Goal: Communication & Community: Share content

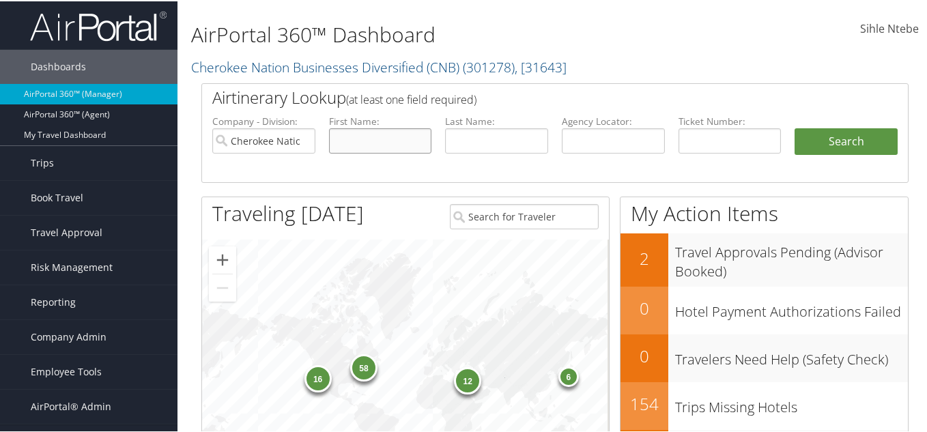
click at [351, 143] on input "text" at bounding box center [380, 139] width 103 height 25
paste input "Claudia"
type input "[PERSON_NAME]"
click at [302, 140] on input "Cherokee Nation Businesses Diversified (CNB)" at bounding box center [263, 139] width 103 height 25
click at [467, 141] on input "text" at bounding box center [496, 139] width 103 height 25
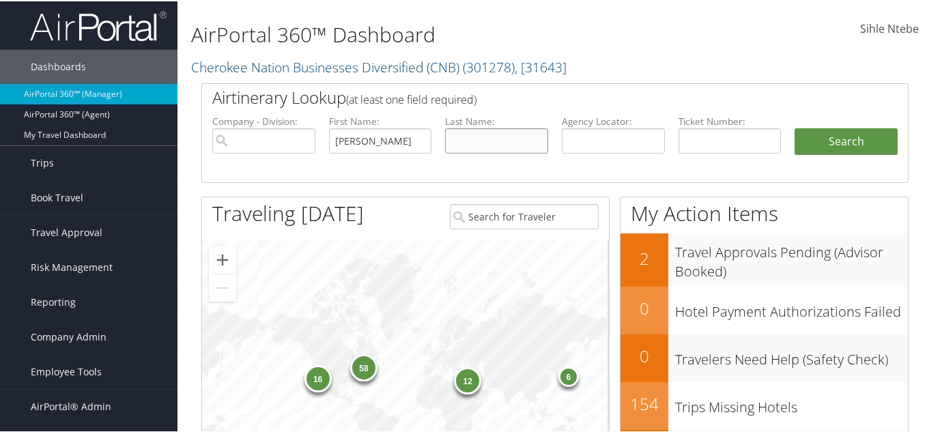
paste input "Jordan"
type input "Jordan"
click at [883, 141] on button "Search" at bounding box center [845, 140] width 103 height 27
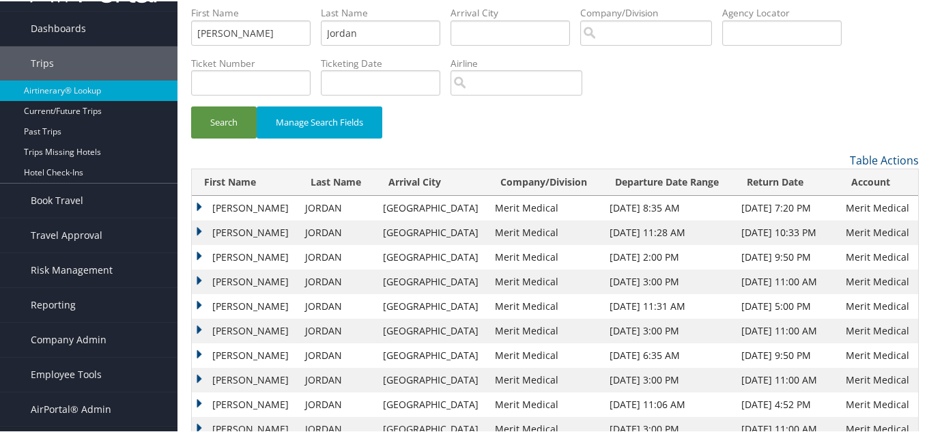
scroll to position [68, 0]
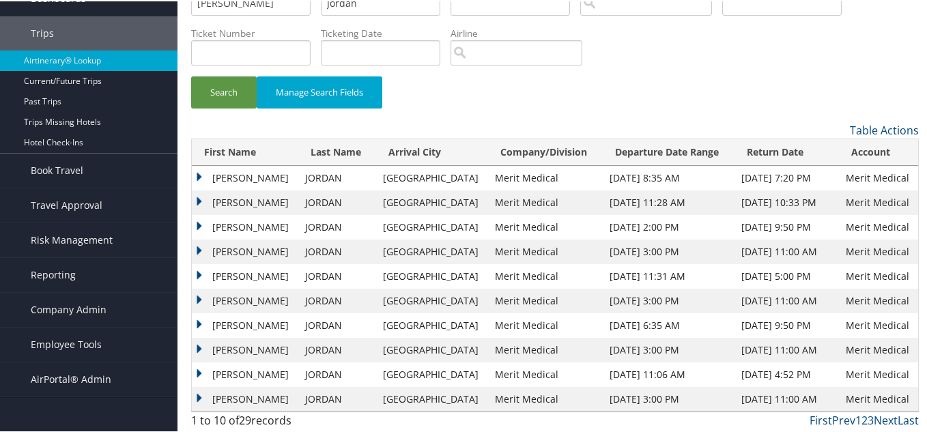
click at [200, 321] on td "CLAUDIA" at bounding box center [245, 324] width 106 height 25
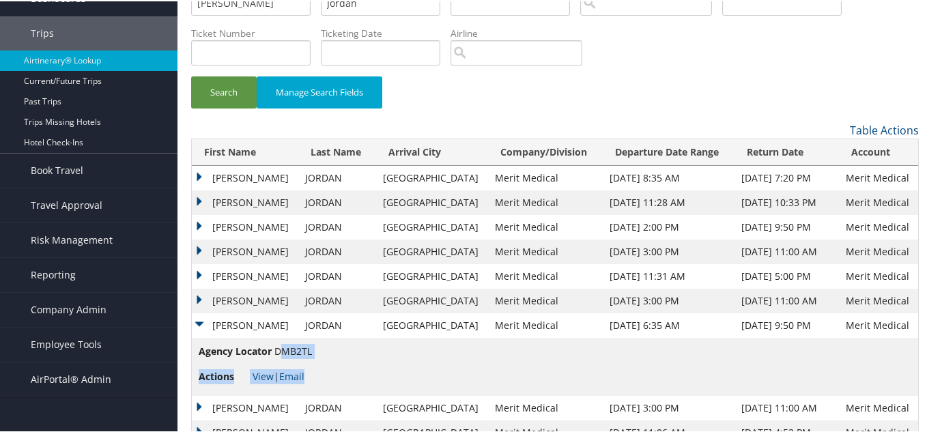
drag, startPoint x: 313, startPoint y: 352, endPoint x: 282, endPoint y: 352, distance: 30.7
click at [282, 352] on td "Agency Locator DMB2TL Actions View | Email" at bounding box center [555, 365] width 726 height 58
click at [261, 375] on link "View" at bounding box center [262, 374] width 21 height 13
click at [317, 371] on td "Agency Locator DMB2TL Actions View | Email" at bounding box center [555, 365] width 726 height 58
drag, startPoint x: 274, startPoint y: 348, endPoint x: 311, endPoint y: 353, distance: 37.2
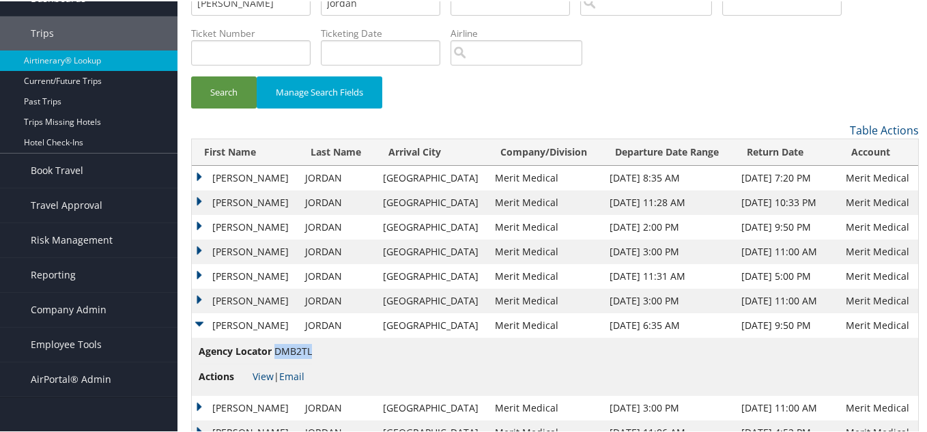
click at [311, 353] on span "DMB2TL" at bounding box center [293, 349] width 38 height 13
copy span "DMB2TL"
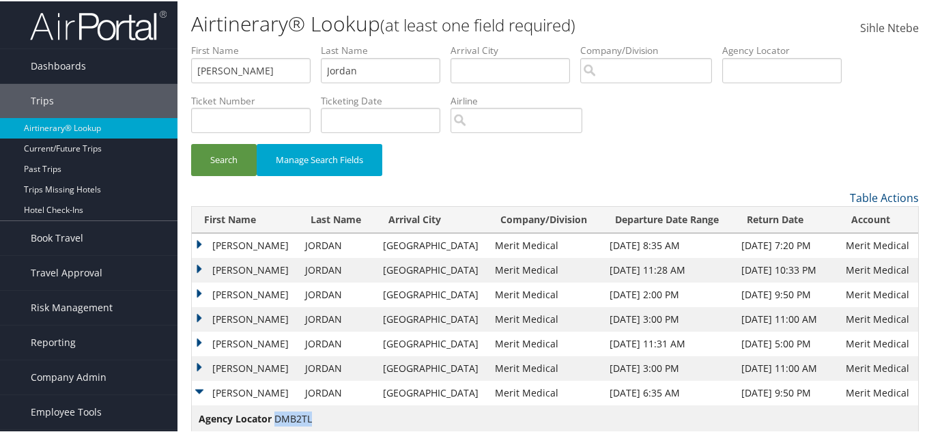
scroll to position [0, 0]
drag, startPoint x: 240, startPoint y: 70, endPoint x: 104, endPoint y: 72, distance: 135.8
click at [104, 72] on div "Dashboards AirPortal 360™ (Manager) AirPortal 360™ (Agent) My Travel Dashboard …" at bounding box center [466, 280] width 932 height 560
paste input "Tany"
type input "Tanya"
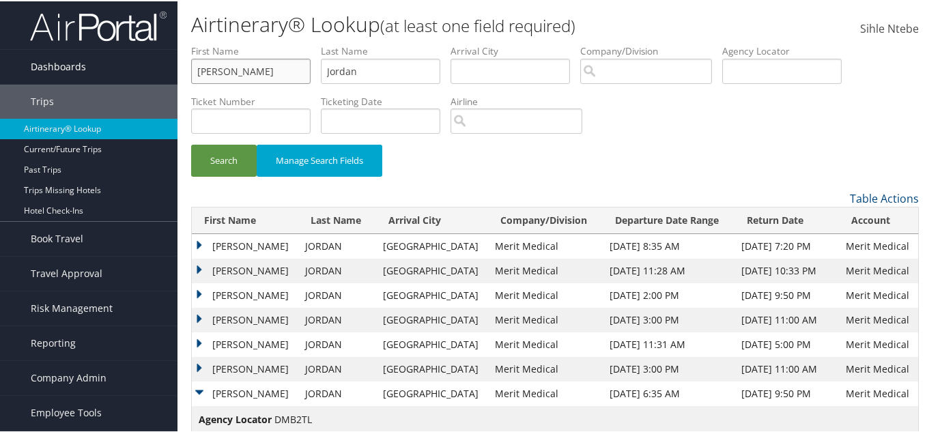
drag, startPoint x: 238, startPoint y: 74, endPoint x: 166, endPoint y: 66, distance: 72.1
click at [166, 66] on div "Dashboards AirPortal 360™ (Manager) AirPortal 360™ (Agent) My Travel Dashboard …" at bounding box center [466, 280] width 932 height 560
drag, startPoint x: 255, startPoint y: 74, endPoint x: 231, endPoint y: 70, distance: 24.2
click at [231, 43] on ul "First Name Last Name Jordan Departure City Arrival City Company/Division Airpor…" at bounding box center [554, 43] width 727 height 0
click at [240, 73] on input "text" at bounding box center [250, 69] width 119 height 25
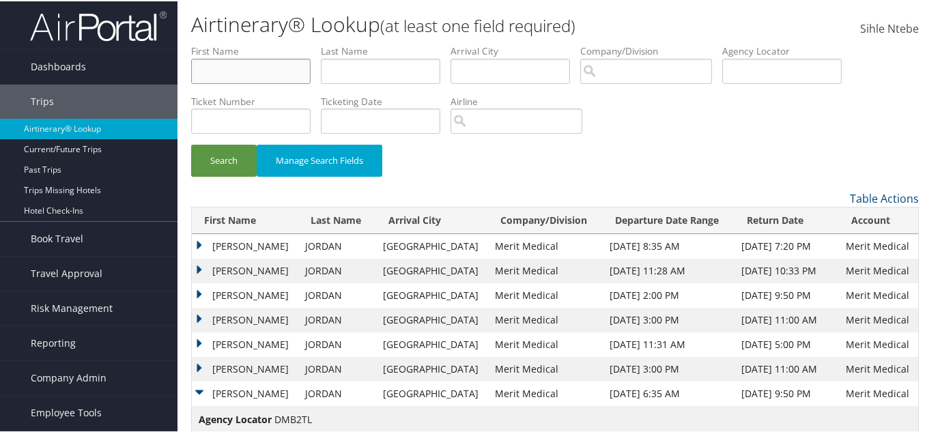
click at [267, 70] on input "text" at bounding box center [250, 69] width 119 height 25
click at [242, 70] on input "text" at bounding box center [250, 69] width 119 height 25
click at [255, 71] on input "text" at bounding box center [250, 69] width 119 height 25
type input "rebecca"
click at [413, 66] on input "text" at bounding box center [380, 69] width 119 height 25
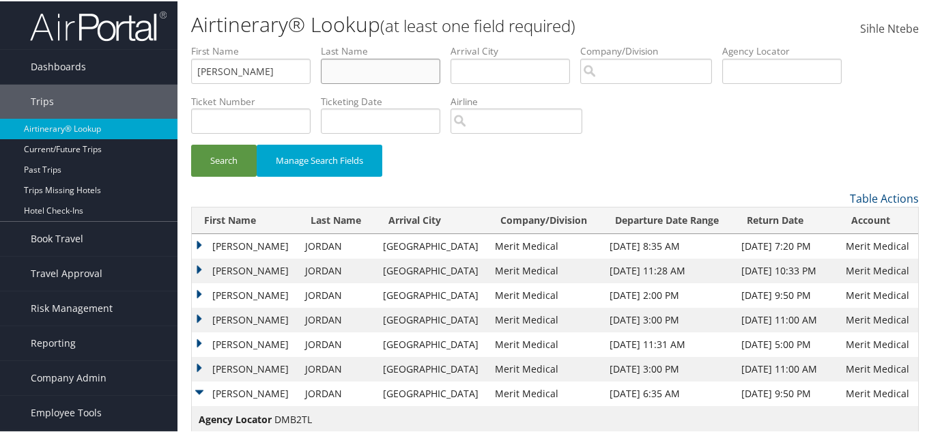
click at [338, 71] on input "text" at bounding box center [380, 69] width 119 height 25
drag, startPoint x: 403, startPoint y: 72, endPoint x: 370, endPoint y: 70, distance: 32.8
click at [370, 70] on input "seuferer tamplin" at bounding box center [380, 69] width 119 height 25
click at [228, 160] on button "Search" at bounding box center [224, 159] width 66 height 32
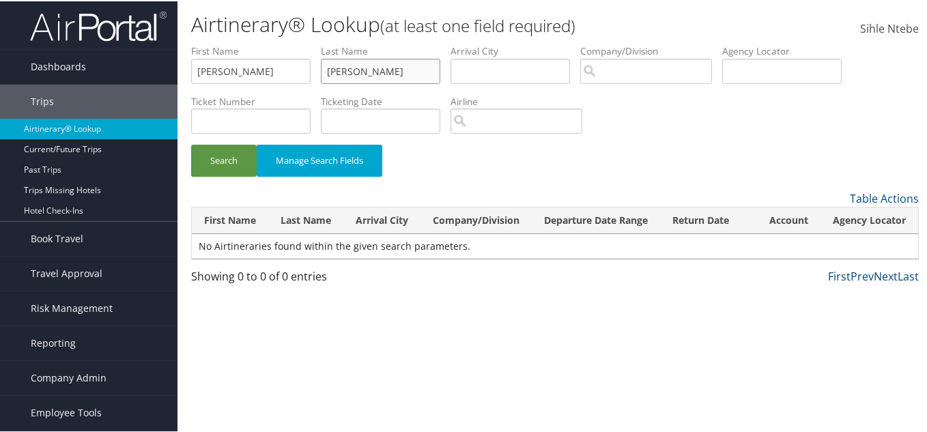
click at [414, 69] on input "seuferer tamplin" at bounding box center [380, 69] width 119 height 25
type input "seuferer"
click at [231, 160] on button "Search" at bounding box center [224, 159] width 66 height 32
drag, startPoint x: 368, startPoint y: 72, endPoint x: 270, endPoint y: 70, distance: 98.9
click at [270, 43] on ul "First Name rebecca Last Name seuferer Departure City Arrival City Company/Divis…" at bounding box center [554, 43] width 727 height 0
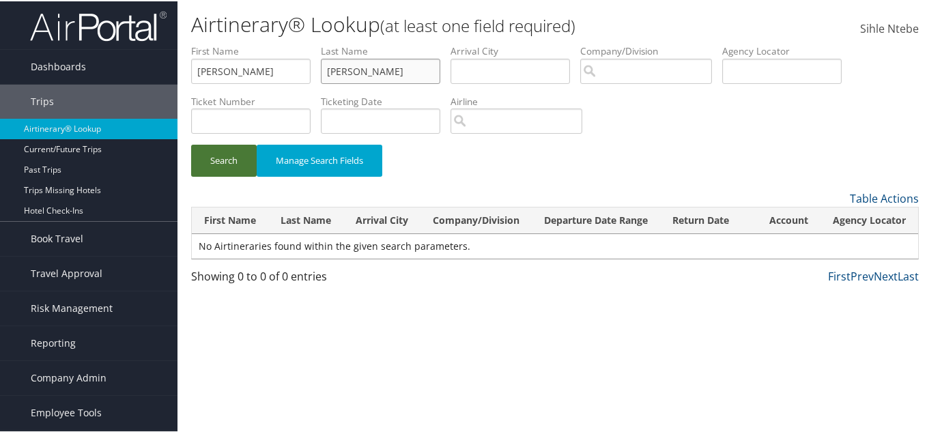
type input "tamplin"
click at [218, 162] on button "Search" at bounding box center [224, 159] width 66 height 32
click at [502, 68] on input "text" at bounding box center [509, 69] width 119 height 25
paste input "tamplin"
type input "tamplin"
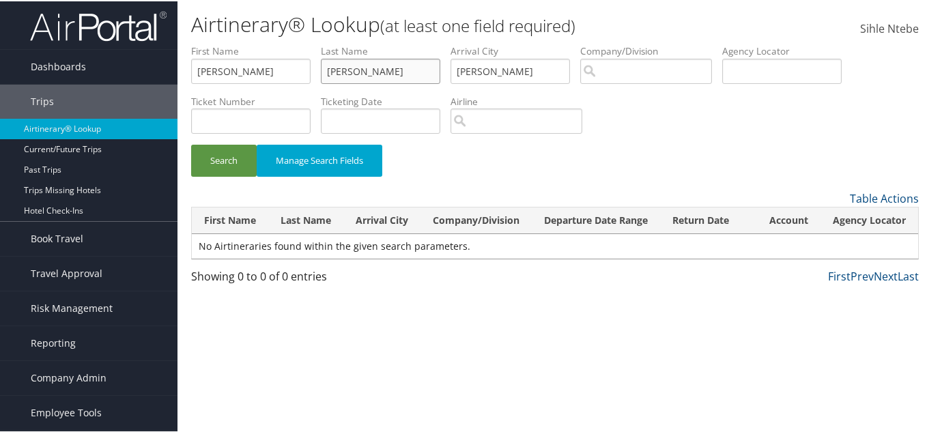
click at [370, 73] on input "tamplin" at bounding box center [380, 69] width 119 height 25
type input "t"
drag, startPoint x: 341, startPoint y: 67, endPoint x: 283, endPoint y: 59, distance: 58.5
click at [283, 43] on ul "First Name rebecca Last Name seufere Departure City Arrival City tamplin Compan…" at bounding box center [554, 43] width 727 height 0
click at [518, 77] on input "tamplin" at bounding box center [509, 69] width 119 height 25
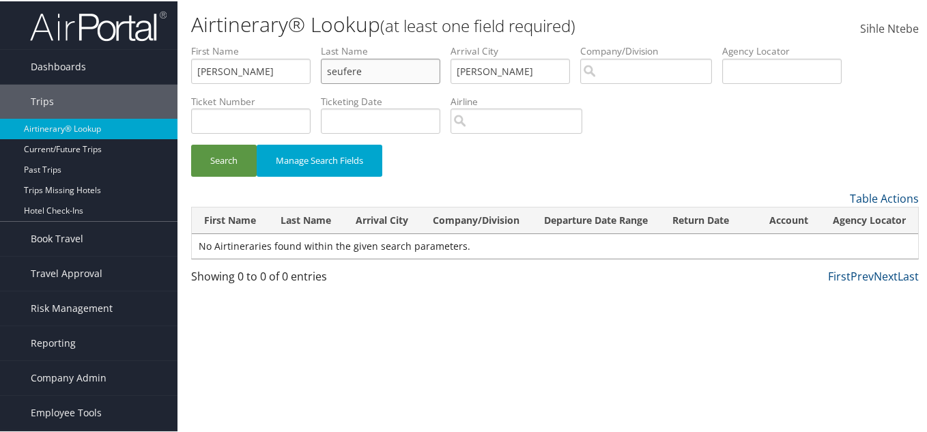
click at [370, 72] on input "seufere" at bounding box center [380, 69] width 119 height 25
drag, startPoint x: 375, startPoint y: 73, endPoint x: 317, endPoint y: 71, distance: 58.0
click at [317, 43] on ul "First Name rebecca Last Name seuferer Departure City Arrival City tamplin Compa…" at bounding box center [554, 43] width 727 height 0
type input "seuferer"
drag, startPoint x: 521, startPoint y: 71, endPoint x: 436, endPoint y: 69, distance: 85.3
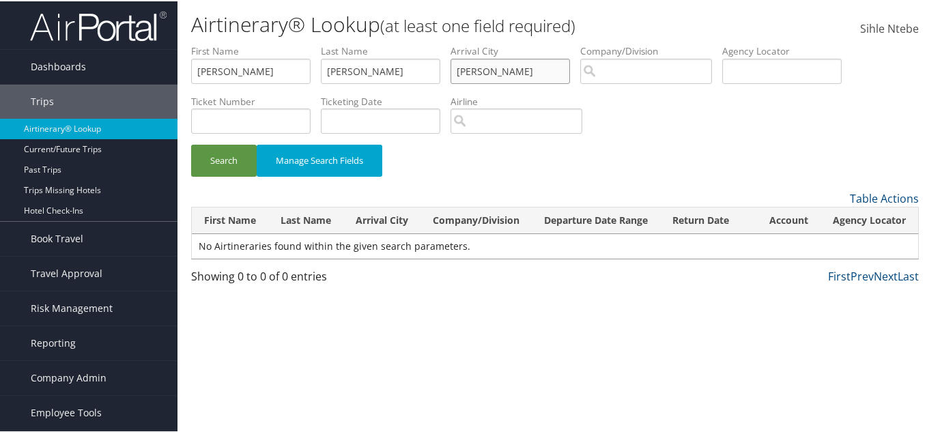
click at [436, 43] on ul "First Name rebecca Last Name seuferer Departure City Arrival City tamplin Compa…" at bounding box center [554, 43] width 727 height 0
click at [220, 163] on button "Search" at bounding box center [224, 159] width 66 height 32
drag, startPoint x: 493, startPoint y: 70, endPoint x: 624, endPoint y: 82, distance: 131.6
click at [494, 70] on input "text" at bounding box center [509, 69] width 119 height 25
click at [624, 78] on input "search" at bounding box center [646, 69] width 132 height 25
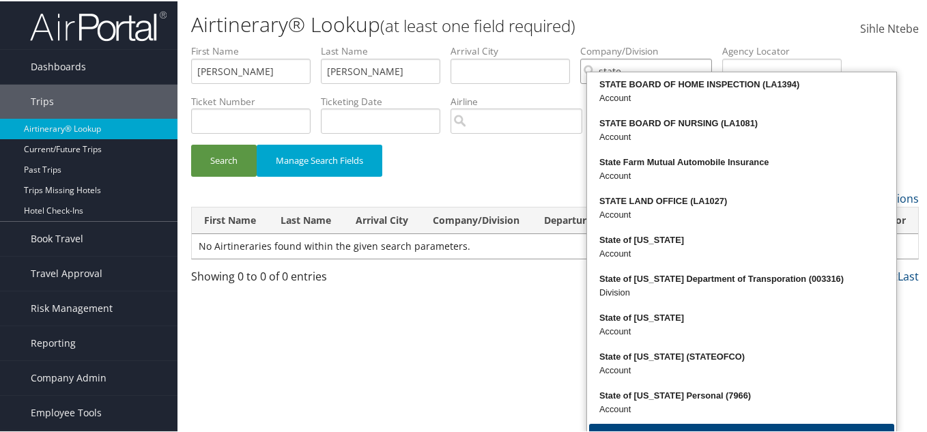
type input "state"
click at [382, 74] on input "seuferer" at bounding box center [380, 69] width 119 height 25
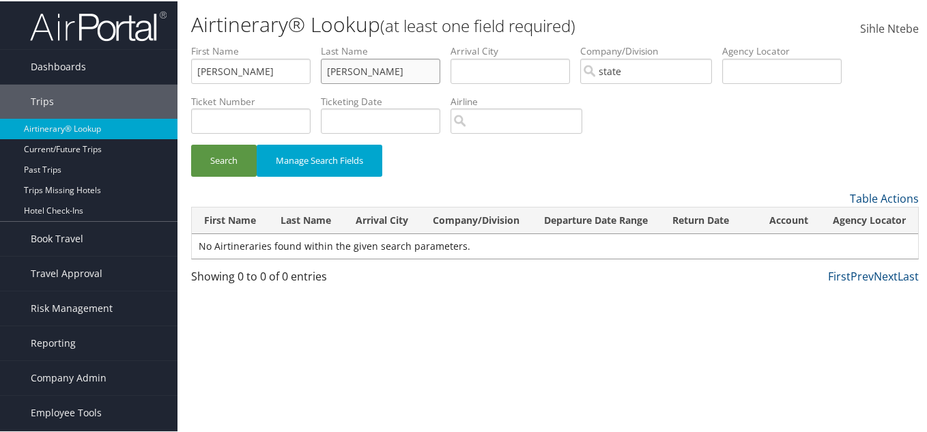
type input "seuferer tamplin"
drag, startPoint x: 611, startPoint y: 73, endPoint x: 448, endPoint y: 56, distance: 163.3
click at [448, 43] on ul "First Name rebecca Last Name seuferer tamplin Departure City Arrival City Compa…" at bounding box center [554, 43] width 727 height 0
click at [229, 161] on button "Search" at bounding box center [224, 159] width 66 height 32
click at [611, 71] on input "search" at bounding box center [646, 69] width 132 height 25
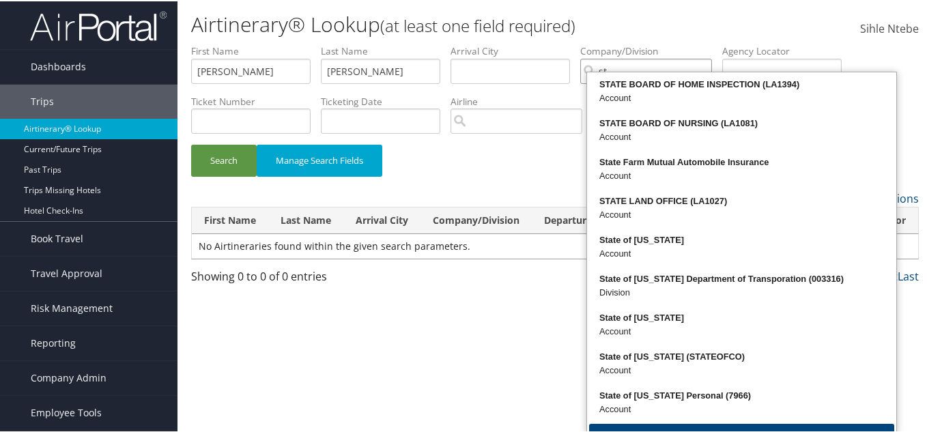
type input "s"
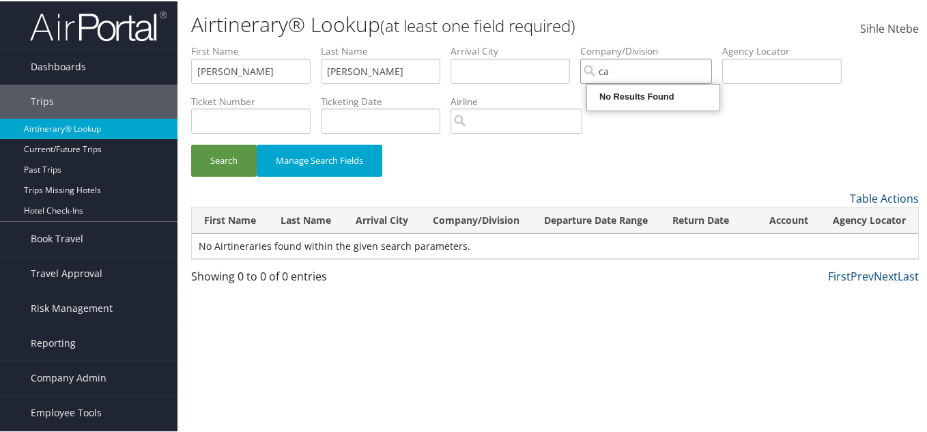
type input "c"
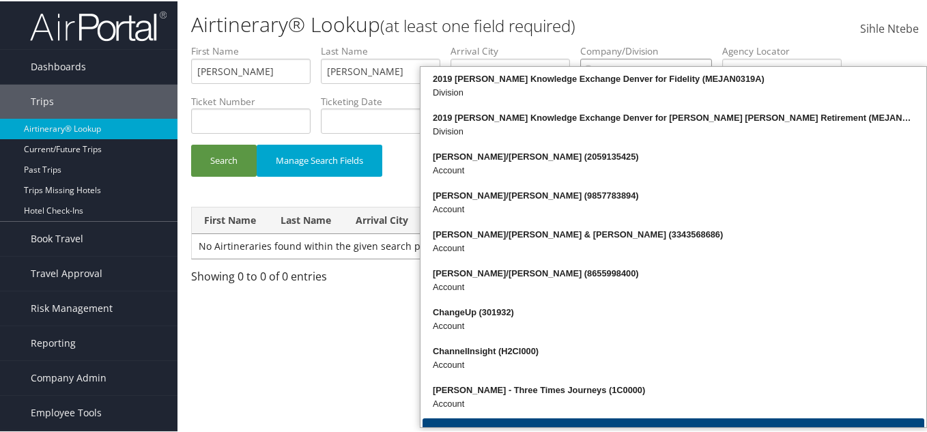
type input "c"
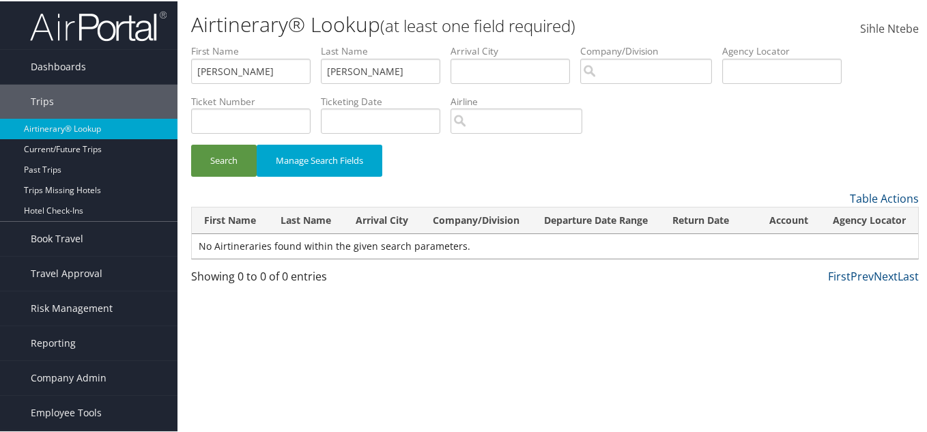
click at [623, 10] on div "Sihle Ntebe Sihle Ntebe My Settings Travel Agency Contacts Log Consulting Time …" at bounding box center [777, 34] width 310 height 54
click at [629, 72] on input "search" at bounding box center [646, 69] width 132 height 25
drag, startPoint x: 409, startPoint y: 72, endPoint x: 247, endPoint y: 81, distance: 162.0
click at [247, 43] on ul "First Name rebecca Last Name seuferer tamplin Departure City Arrival City Compa…" at bounding box center [554, 43] width 727 height 0
drag, startPoint x: 233, startPoint y: 73, endPoint x: 179, endPoint y: 70, distance: 54.0
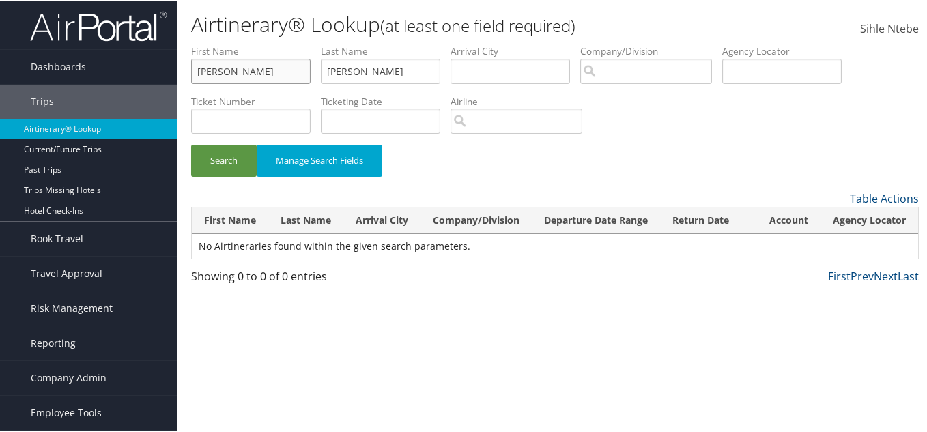
click at [179, 70] on div "Airtinerary® Lookup (at least one field required) Sihle Ntebe Sihle Ntebe My Se…" at bounding box center [554, 216] width 755 height 432
drag, startPoint x: 379, startPoint y: 69, endPoint x: 197, endPoint y: 59, distance: 181.8
click at [197, 43] on ul "First Name Last Name seuferer tamplin Departure City Arrival City Company/Divis…" at bounding box center [554, 43] width 727 height 0
click at [605, 77] on input "search" at bounding box center [646, 69] width 132 height 25
click at [70, 377] on span "Company Admin" at bounding box center [69, 377] width 76 height 34
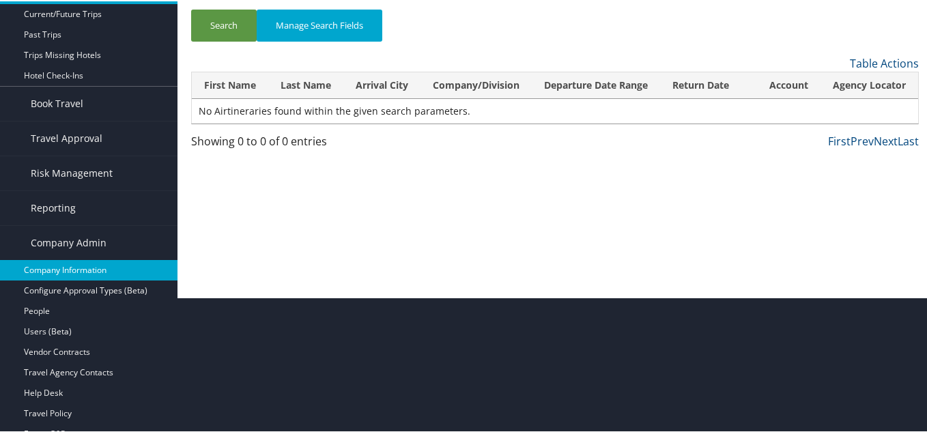
scroll to position [136, 0]
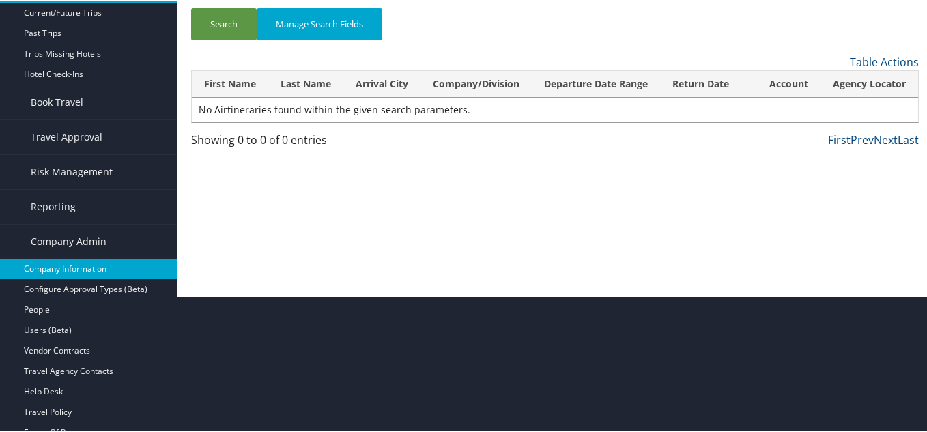
click at [63, 270] on link "Company Information" at bounding box center [88, 267] width 177 height 20
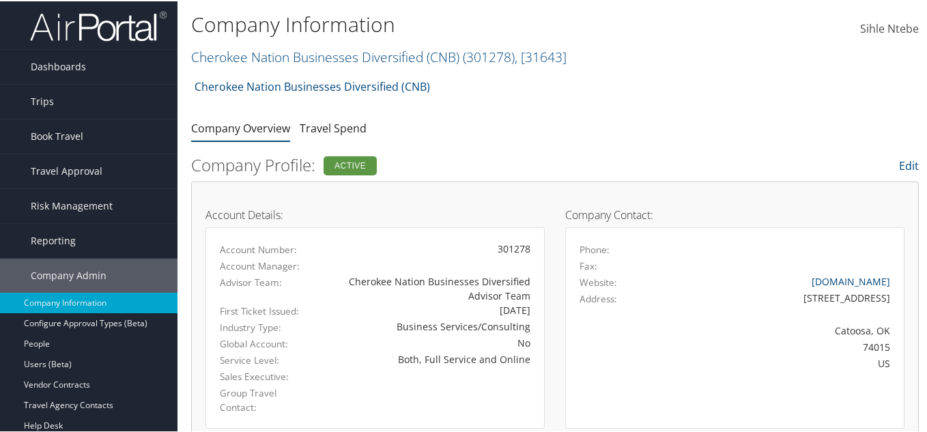
click at [575, 59] on h2 "Cherokee Nation Businesses Diversified (CNB) ( 301278 ) , [ 31643 ]" at bounding box center [433, 54] width 485 height 23
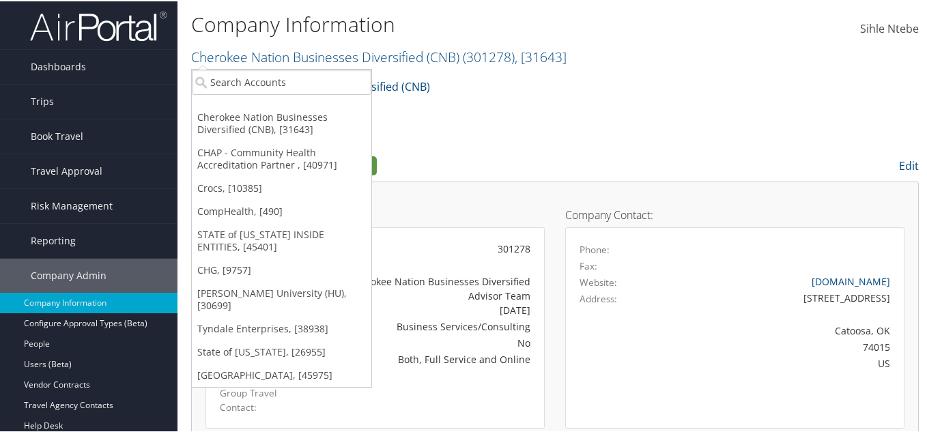
click at [575, 60] on h2 "Cherokee Nation Businesses Diversified (CNB) ( 301278 ) , [ 31643 ]" at bounding box center [433, 54] width 485 height 23
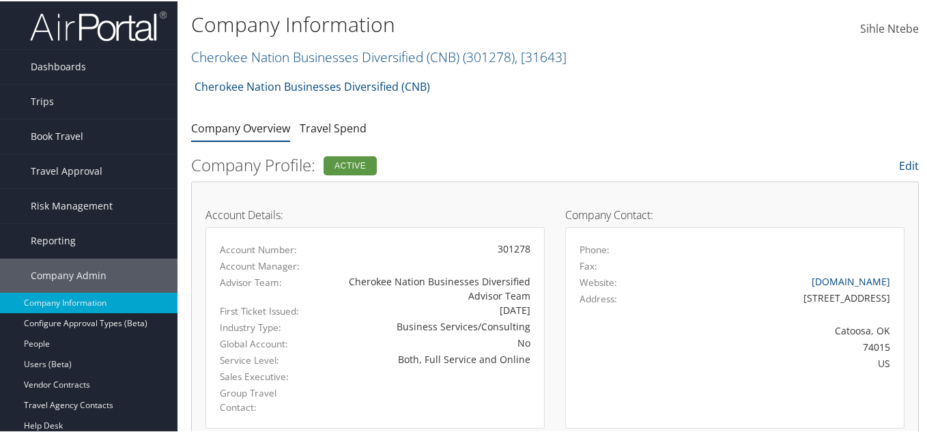
click at [572, 59] on h2 "Cherokee Nation Businesses Diversified (CNB) ( 301278 ) , [ 31643 ]" at bounding box center [433, 54] width 485 height 23
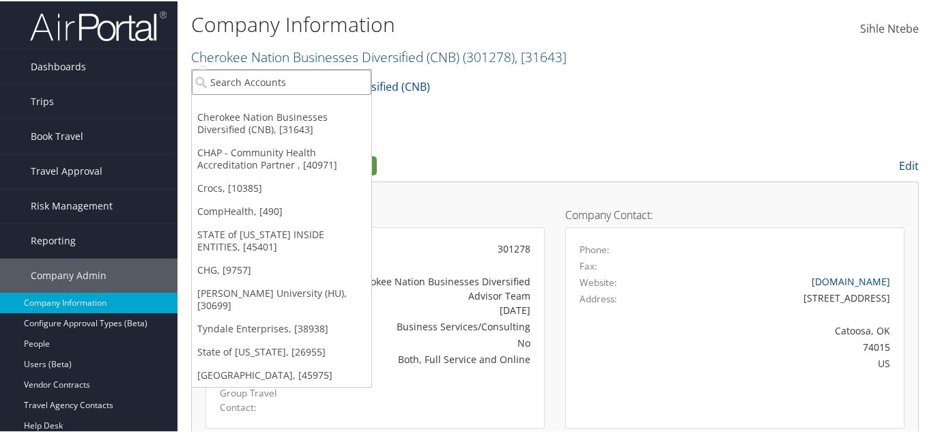
click at [305, 89] on input "search" at bounding box center [281, 80] width 179 height 25
type input "cali"
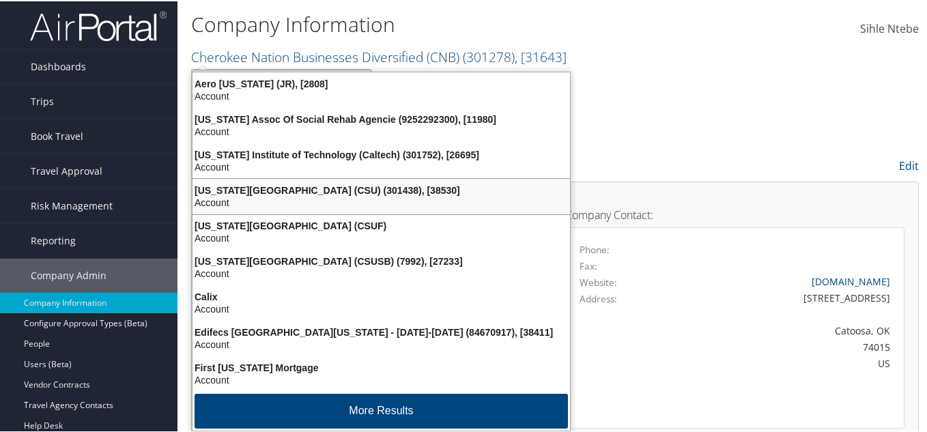
click at [318, 192] on div "California State University (CSU) (301438), [38530]" at bounding box center [381, 189] width 394 height 12
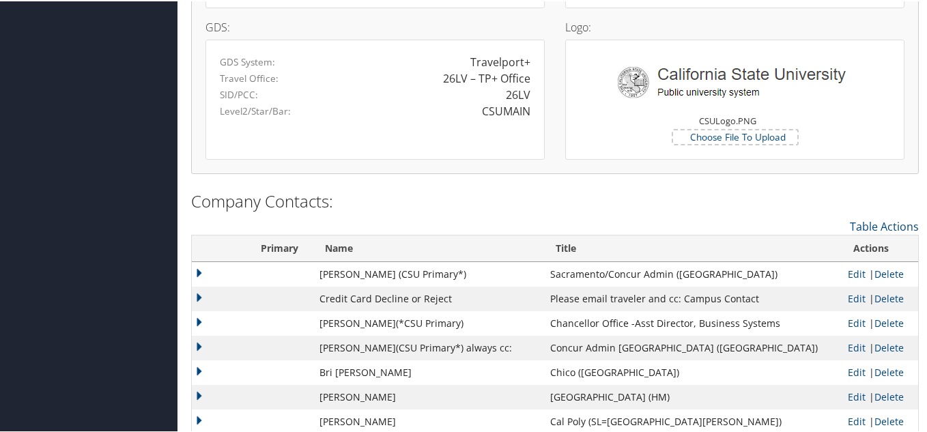
scroll to position [1228, 0]
drag, startPoint x: 526, startPoint y: 111, endPoint x: 481, endPoint y: 111, distance: 45.0
click at [482, 111] on div "CSUMAIN" at bounding box center [506, 109] width 48 height 16
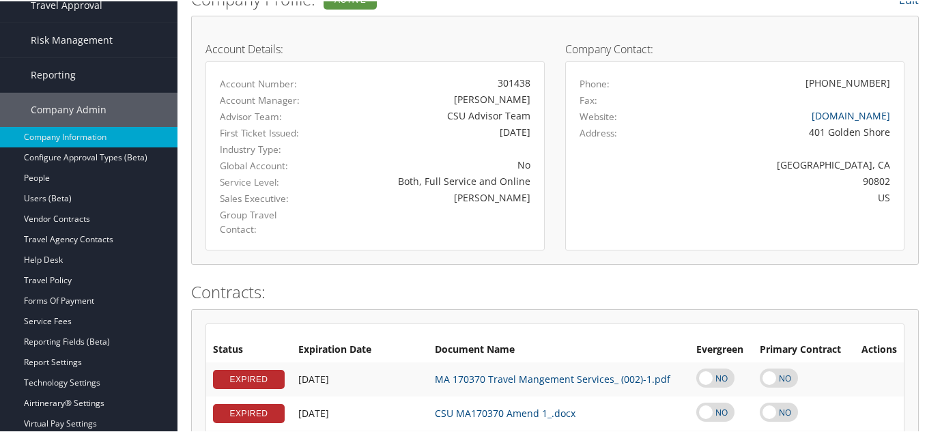
scroll to position [0, 0]
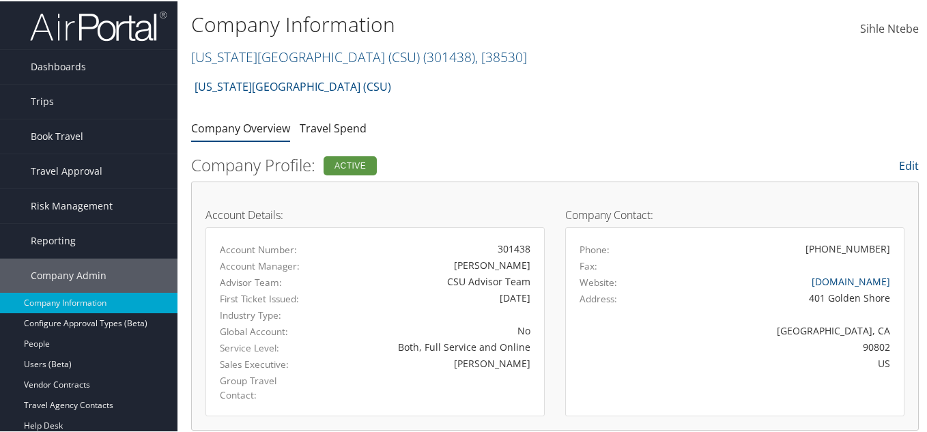
click at [490, 55] on h2 "California State University (CSU) ( 301438 ) , [ 38530 ]" at bounding box center [433, 54] width 485 height 23
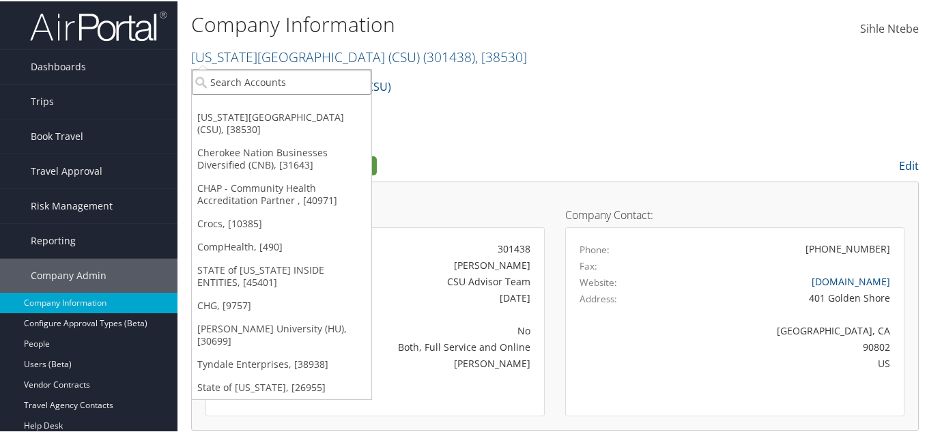
click at [300, 87] on input "search" at bounding box center [281, 80] width 179 height 25
type input "califo"
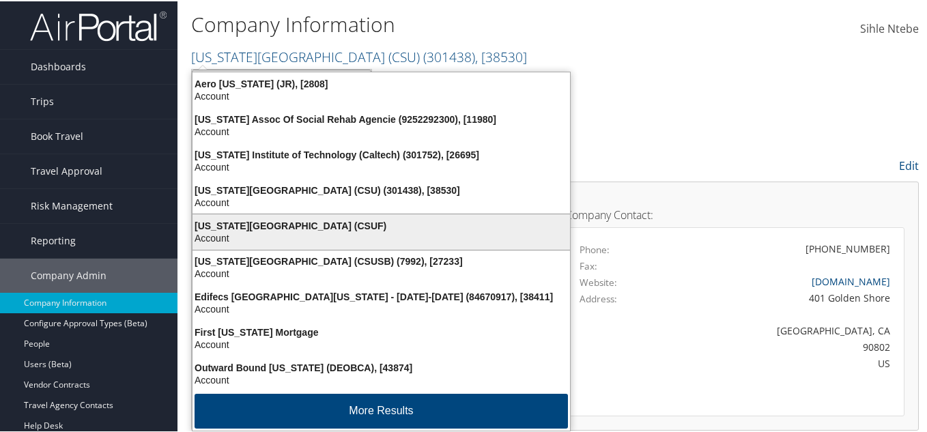
click at [327, 233] on div "Account" at bounding box center [381, 237] width 394 height 12
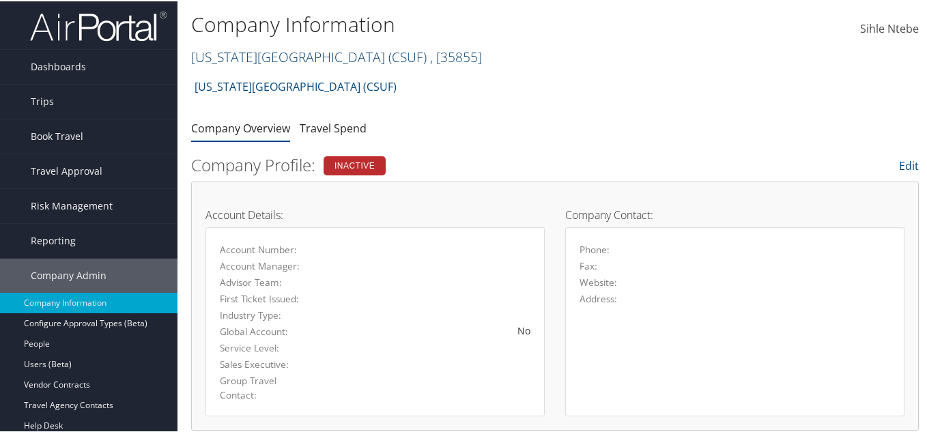
click at [482, 54] on span ", [ 35855 ]" at bounding box center [456, 55] width 52 height 18
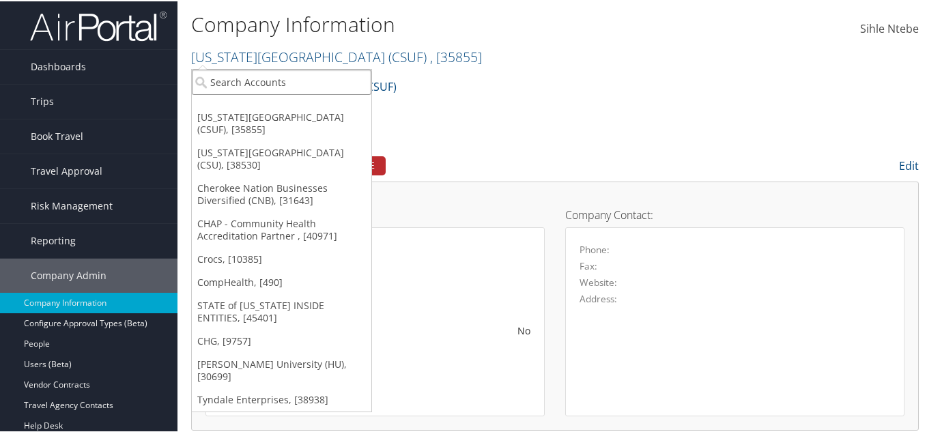
click at [308, 85] on input "search" at bounding box center [281, 80] width 179 height 25
type input "califor"
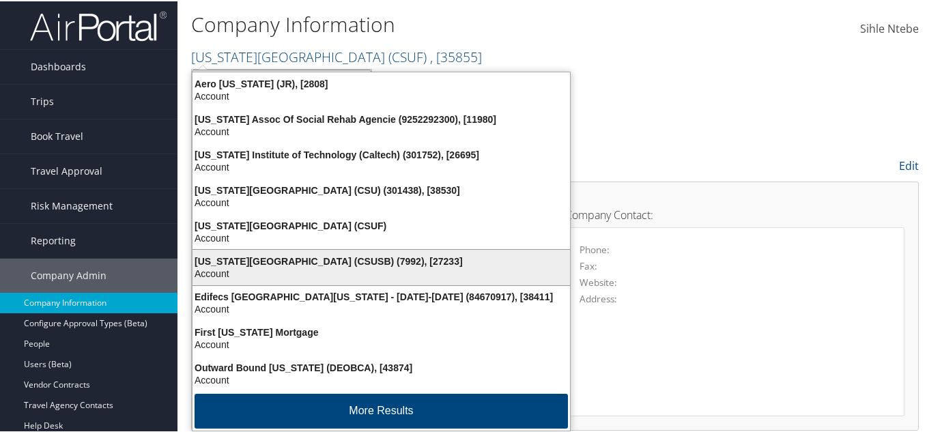
click at [391, 259] on div "California State University San Bernardino (CSUSB) (7992), [27233]" at bounding box center [381, 260] width 394 height 12
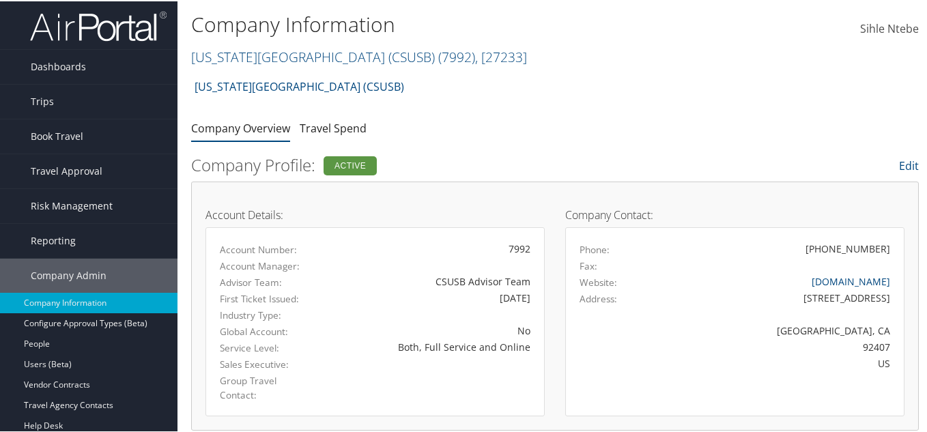
click at [410, 102] on div "[US_STATE][GEOGRAPHIC_DATA] (CSUSB) Account Structure [US_STATE][GEOGRAPHIC_DAT…" at bounding box center [554, 90] width 727 height 37
click at [86, 67] on link "Dashboards" at bounding box center [88, 65] width 177 height 34
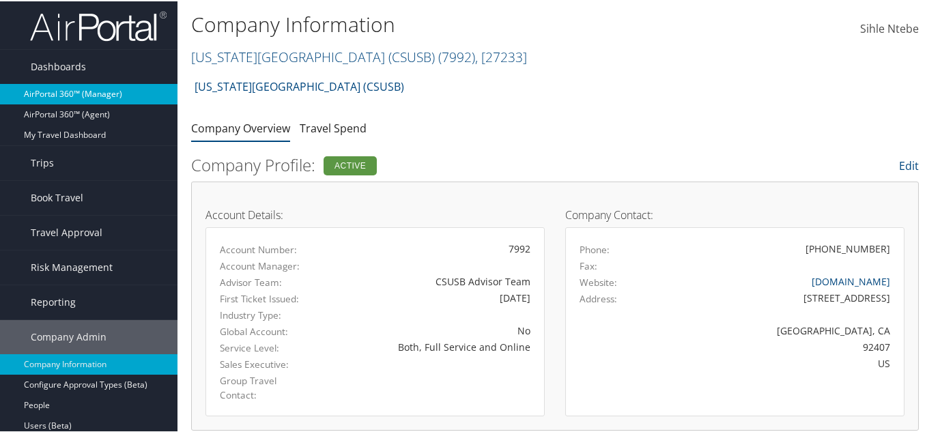
click at [99, 93] on link "AirPortal 360™ (Manager)" at bounding box center [88, 93] width 177 height 20
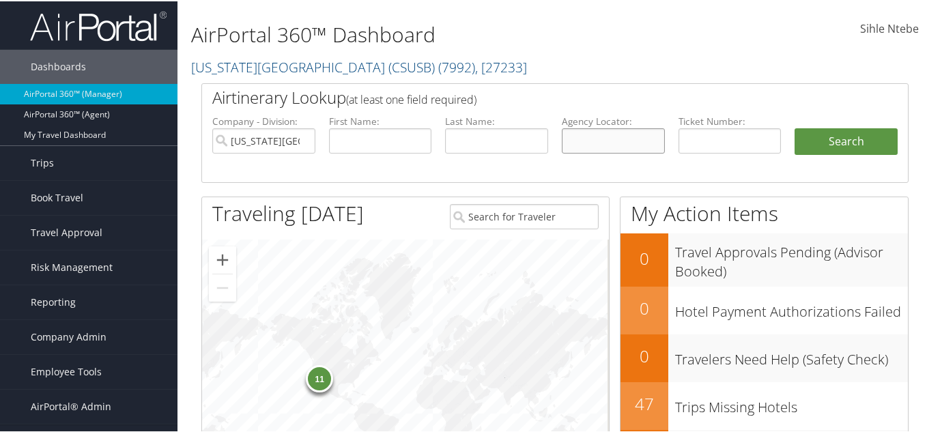
click at [604, 139] on input "text" at bounding box center [613, 139] width 103 height 25
paste input "DM9W92"
type input "DM9W92"
click at [301, 141] on input "California State University San Bernardino (CSUSB)" at bounding box center [263, 139] width 103 height 25
click at [814, 143] on button "Search" at bounding box center [845, 140] width 103 height 27
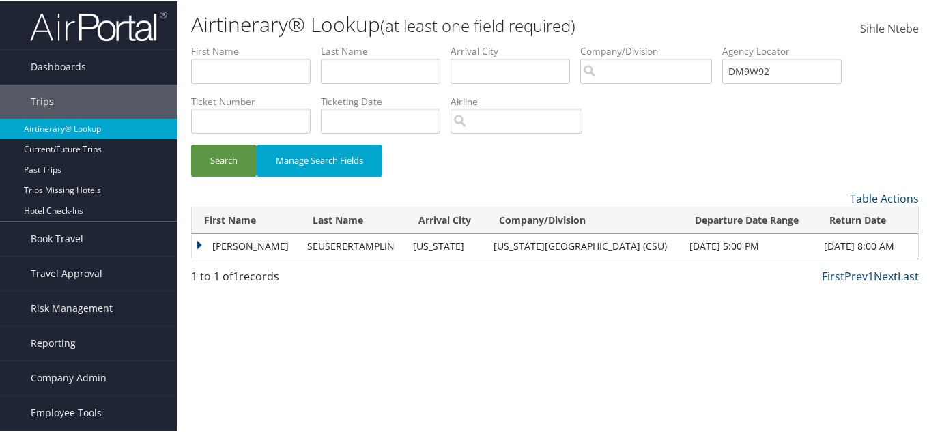
click at [198, 244] on td "[PERSON_NAME]" at bounding box center [246, 245] width 108 height 25
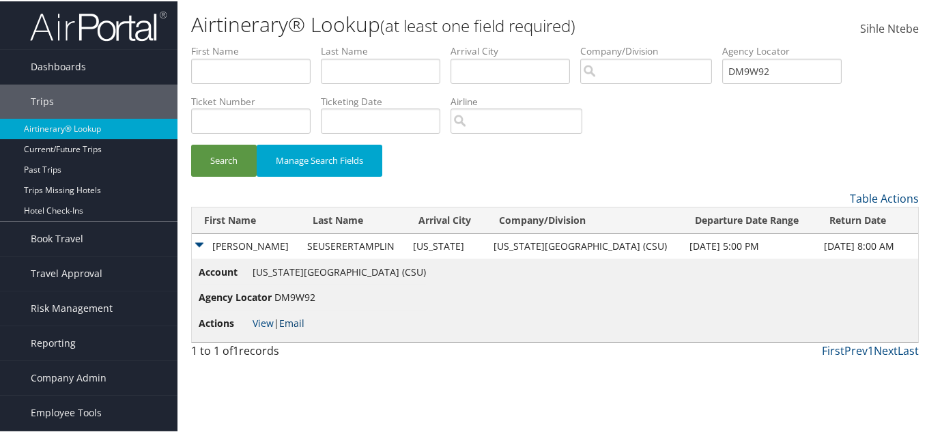
click at [303, 319] on link "Email" at bounding box center [291, 321] width 25 height 13
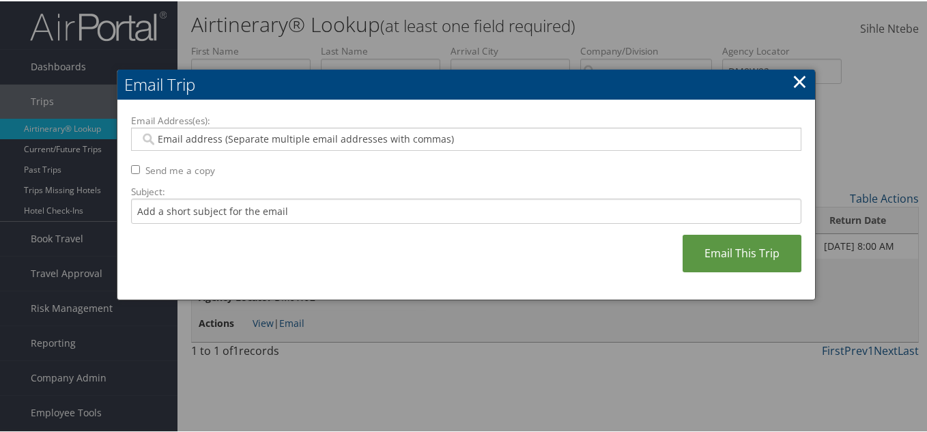
click at [203, 137] on input "Email Address(es):" at bounding box center [466, 138] width 652 height 14
paste input "[PERSON_NAME][EMAIL_ADDRESS][PERSON_NAME][DOMAIN_NAME]"
type input "[PERSON_NAME][EMAIL_ADDRESS][PERSON_NAME][DOMAIN_NAME]"
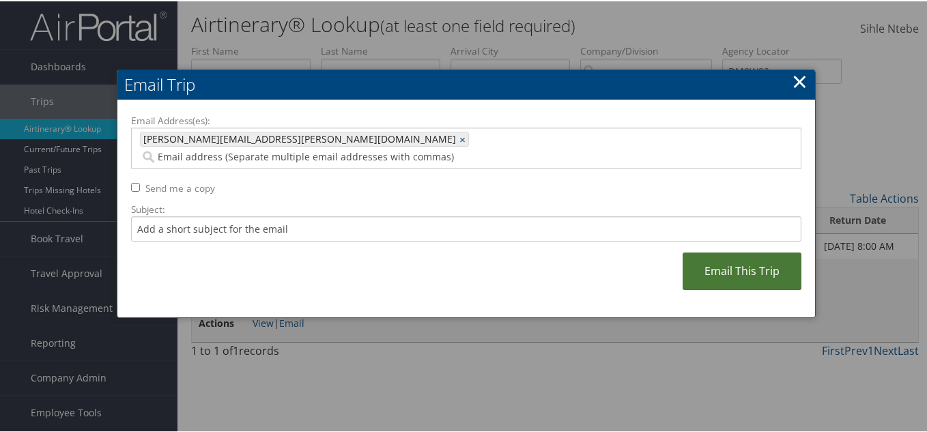
click at [732, 253] on link "Email This Trip" at bounding box center [741, 270] width 119 height 38
